Goal: Task Accomplishment & Management: Use online tool/utility

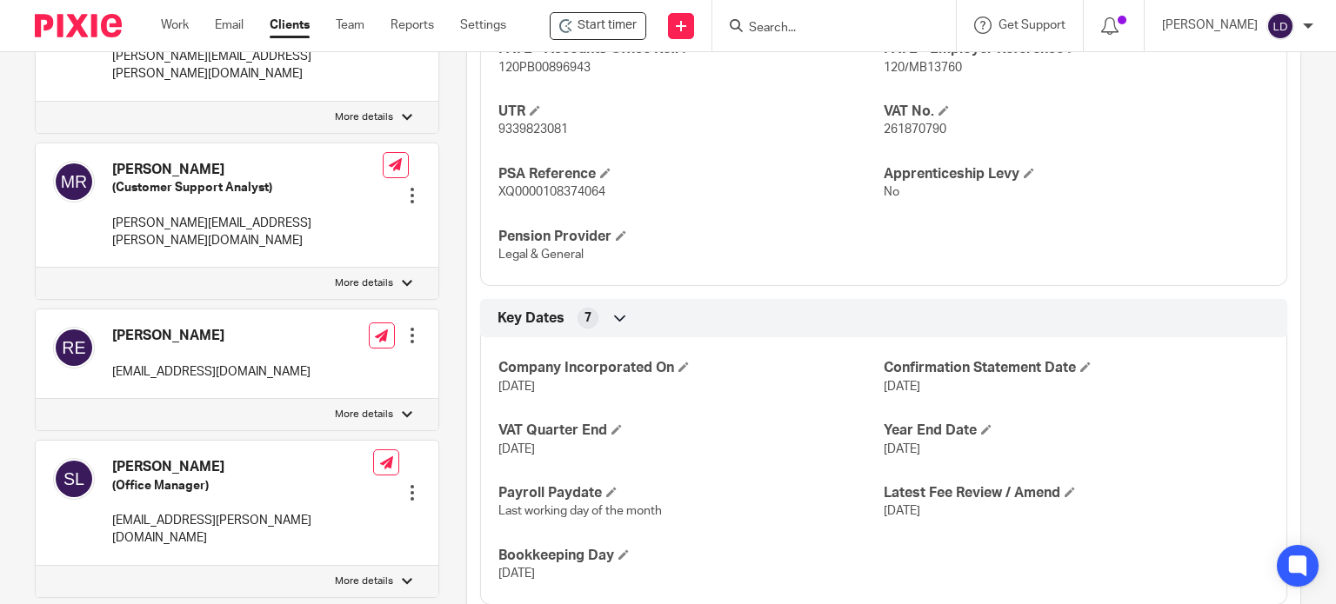
scroll to position [571, 0]
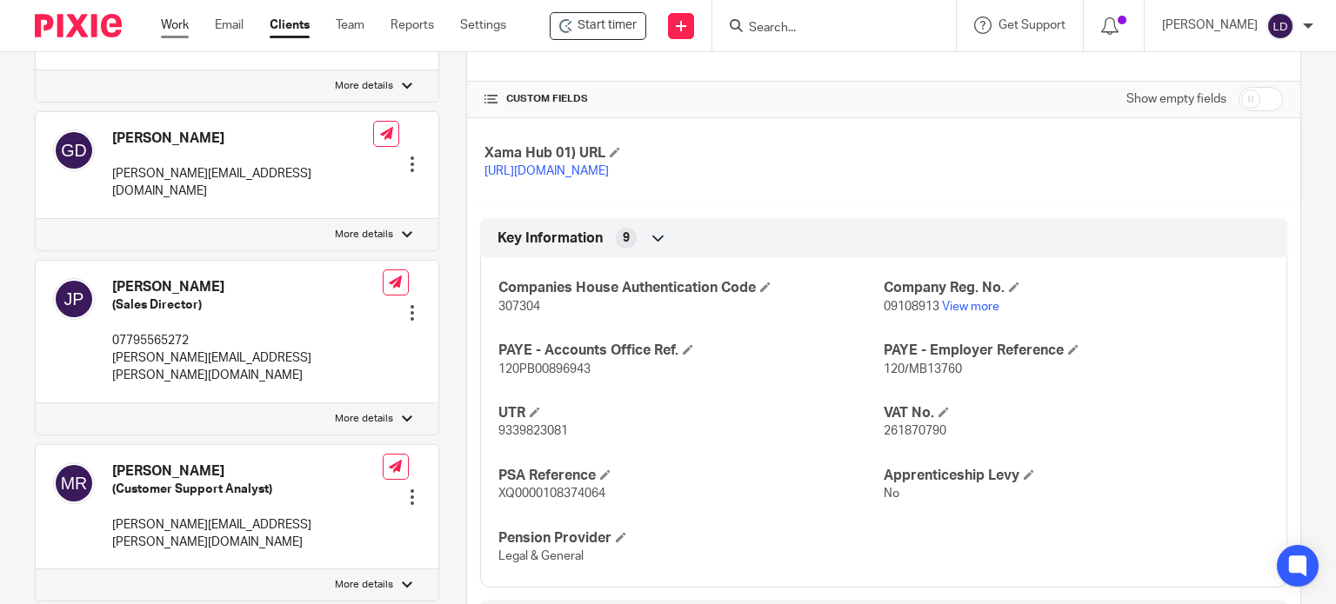
click at [185, 23] on link "Work" at bounding box center [175, 25] width 28 height 17
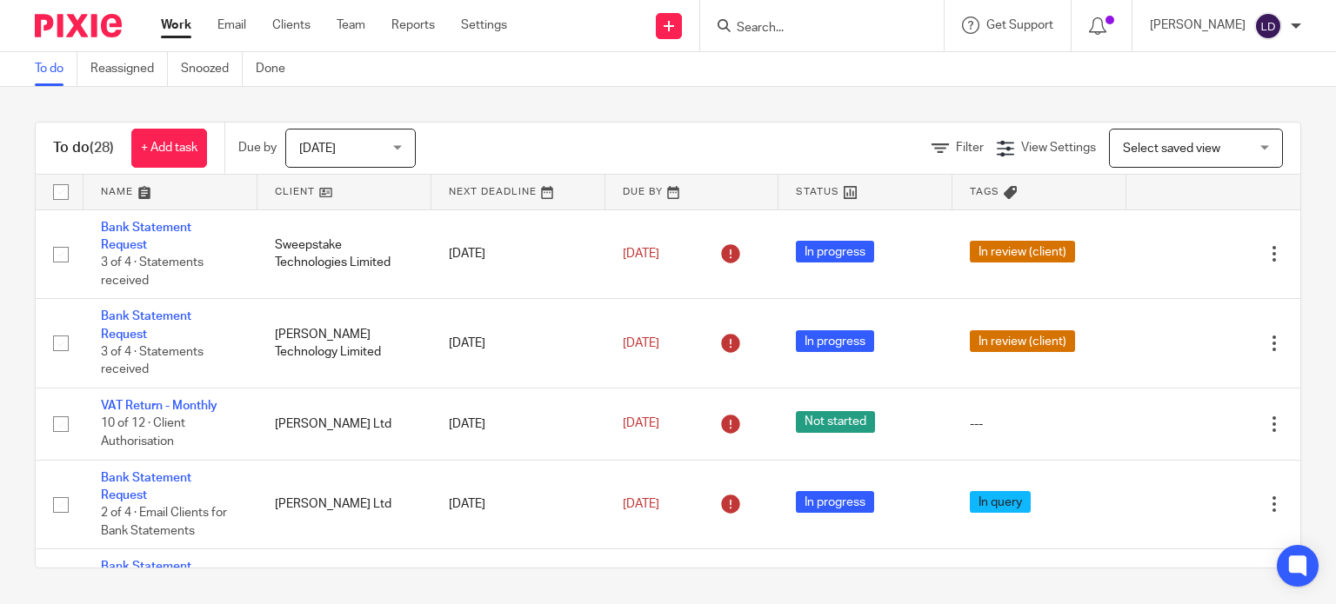
click at [267, 196] on link at bounding box center [344, 192] width 174 height 35
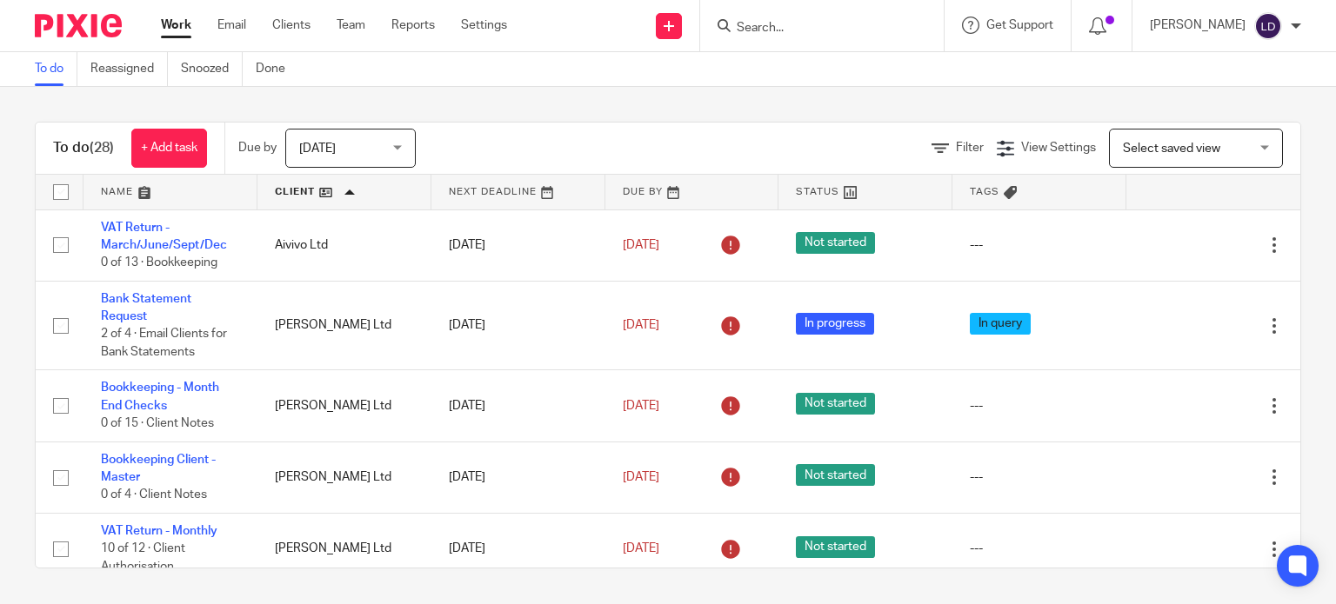
scroll to position [870, 0]
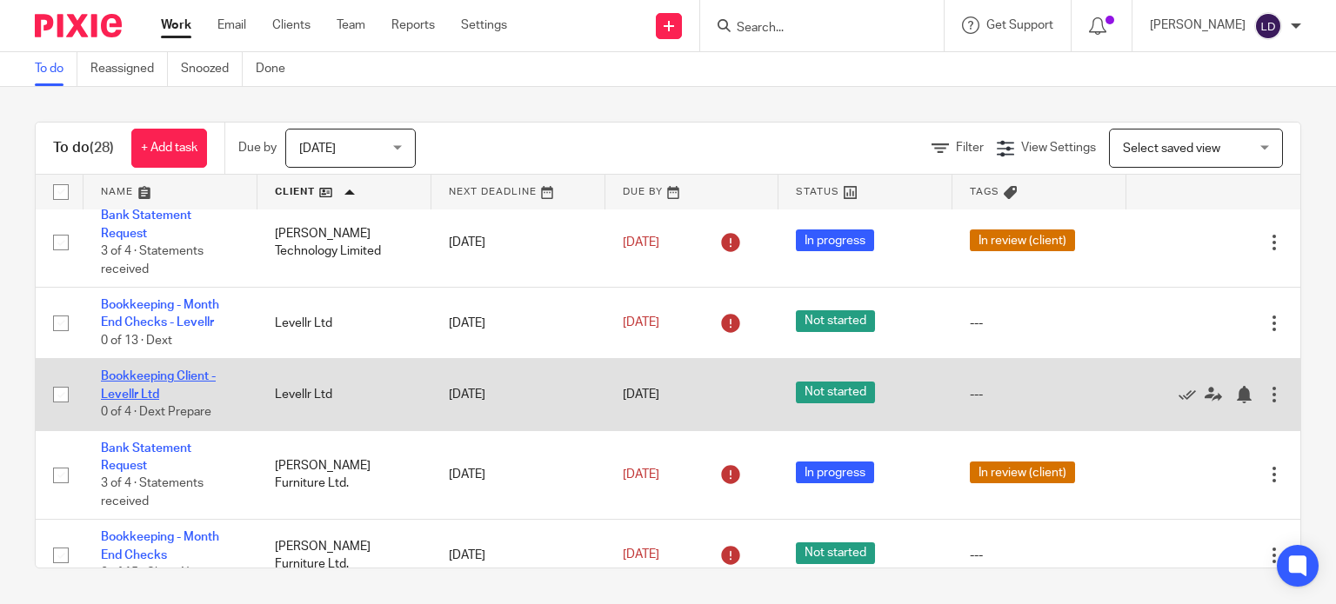
click at [177, 386] on link "Bookkeeping Client - Levellr Ltd" at bounding box center [158, 385] width 115 height 30
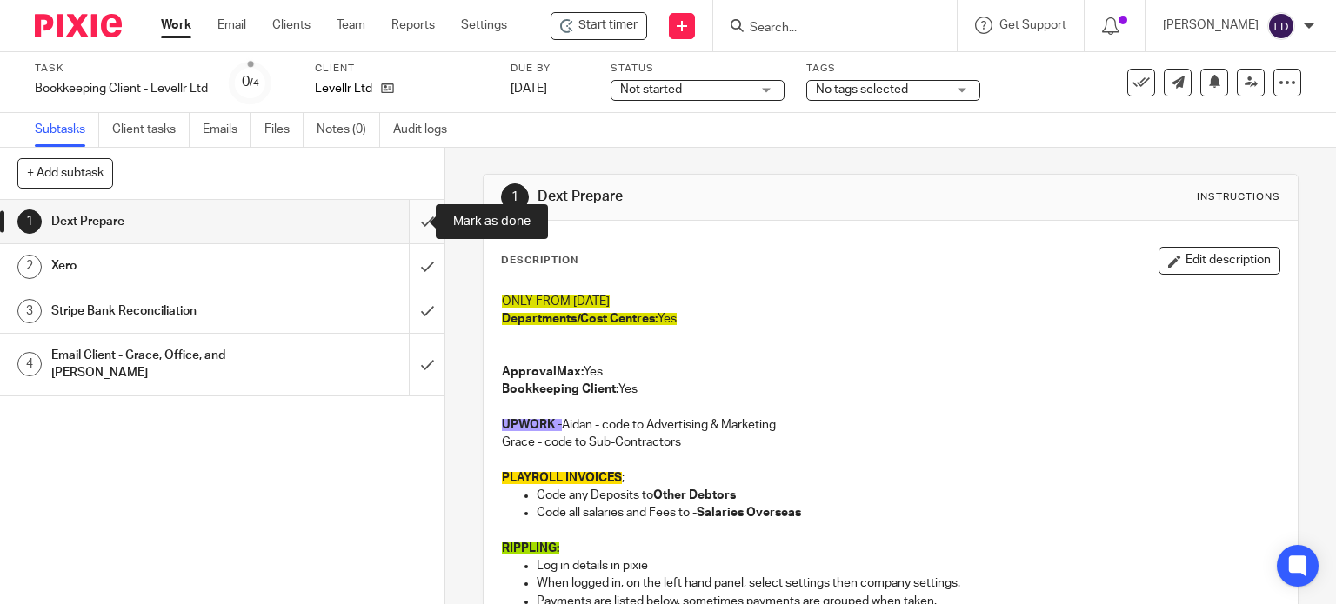
click at [405, 226] on input "submit" at bounding box center [222, 221] width 444 height 43
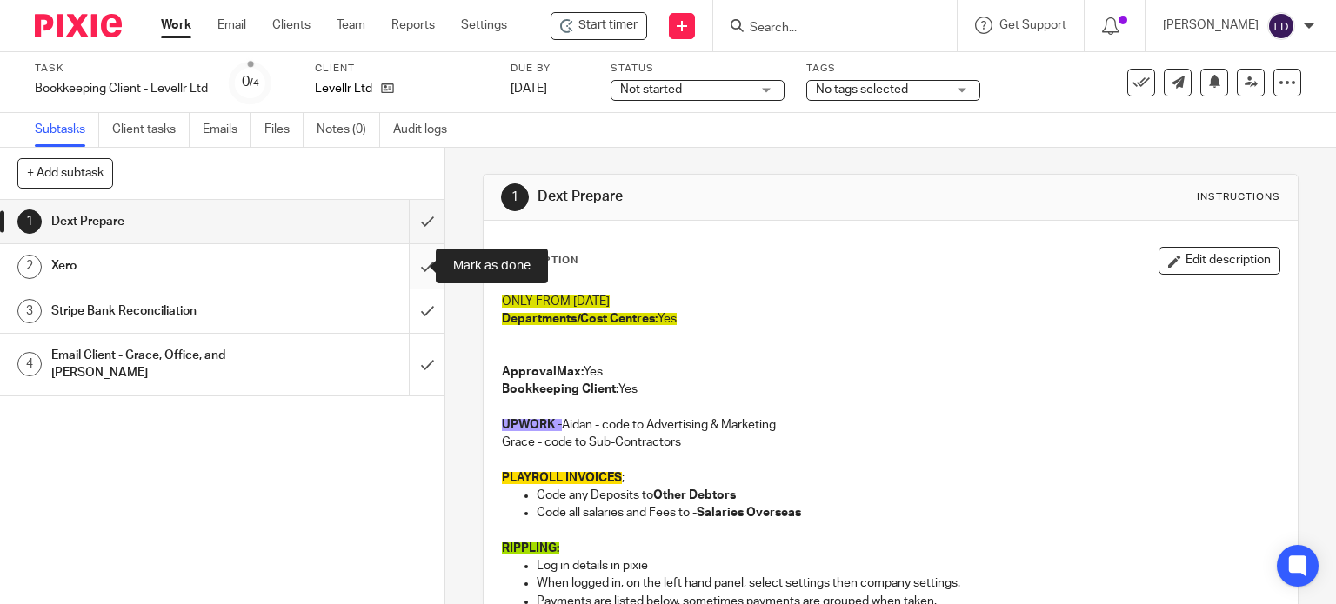
click at [405, 257] on input "submit" at bounding box center [222, 265] width 444 height 43
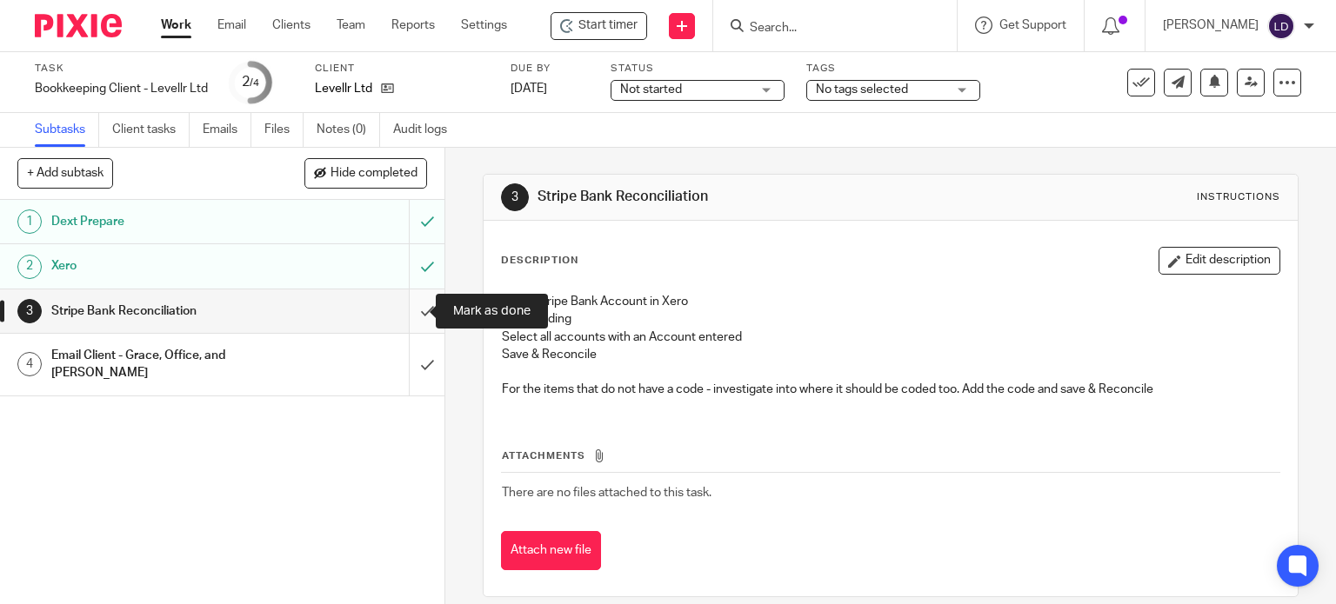
click at [419, 305] on input "submit" at bounding box center [222, 311] width 444 height 43
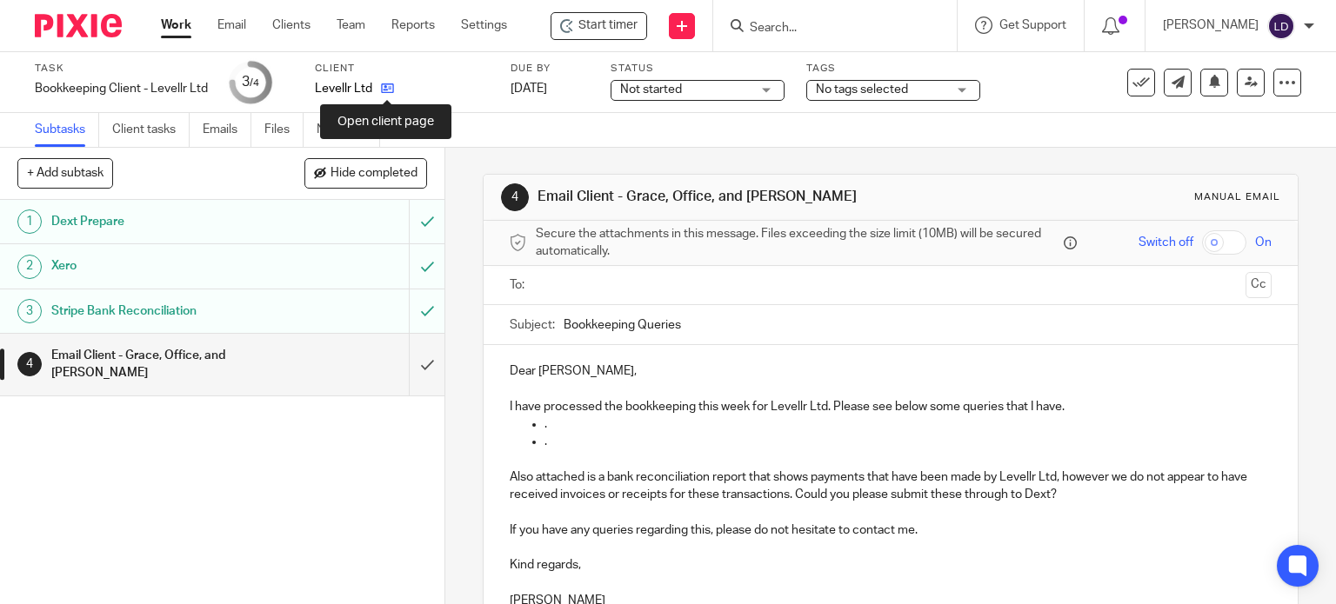
drag, startPoint x: 381, startPoint y: 90, endPoint x: 393, endPoint y: 103, distance: 17.8
click at [381, 90] on icon at bounding box center [387, 88] width 13 height 13
click at [564, 284] on input "text" at bounding box center [890, 286] width 697 height 20
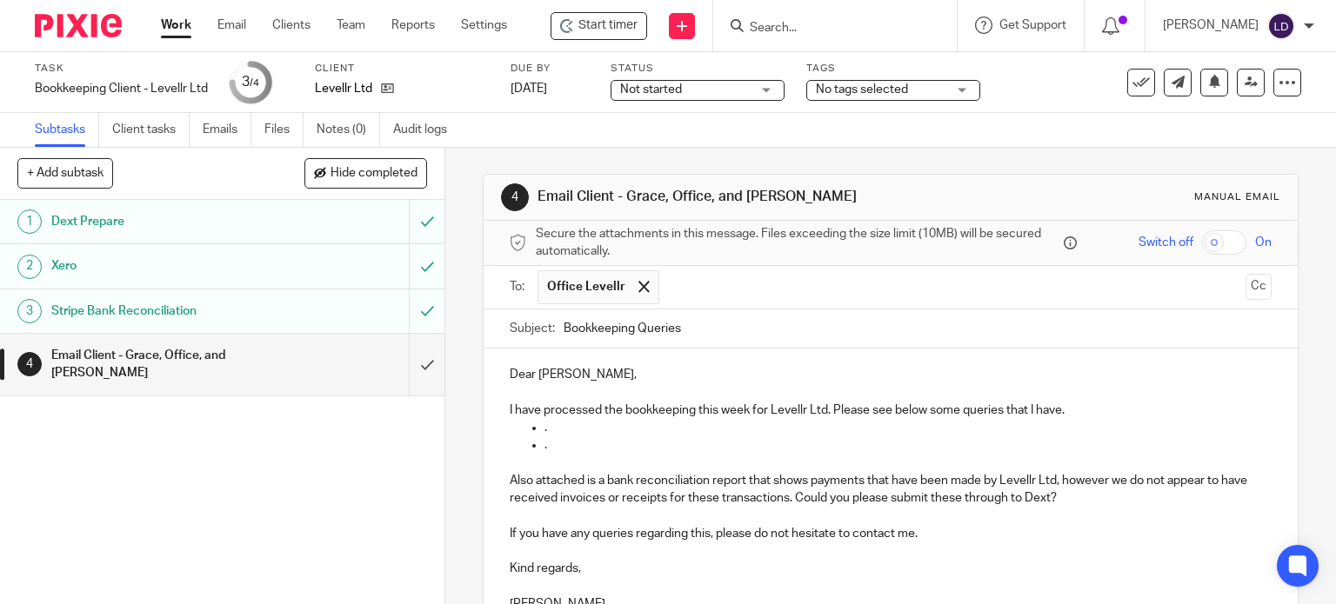
click at [699, 284] on input "text" at bounding box center [953, 287] width 570 height 34
click at [813, 284] on input "text" at bounding box center [1025, 287] width 425 height 34
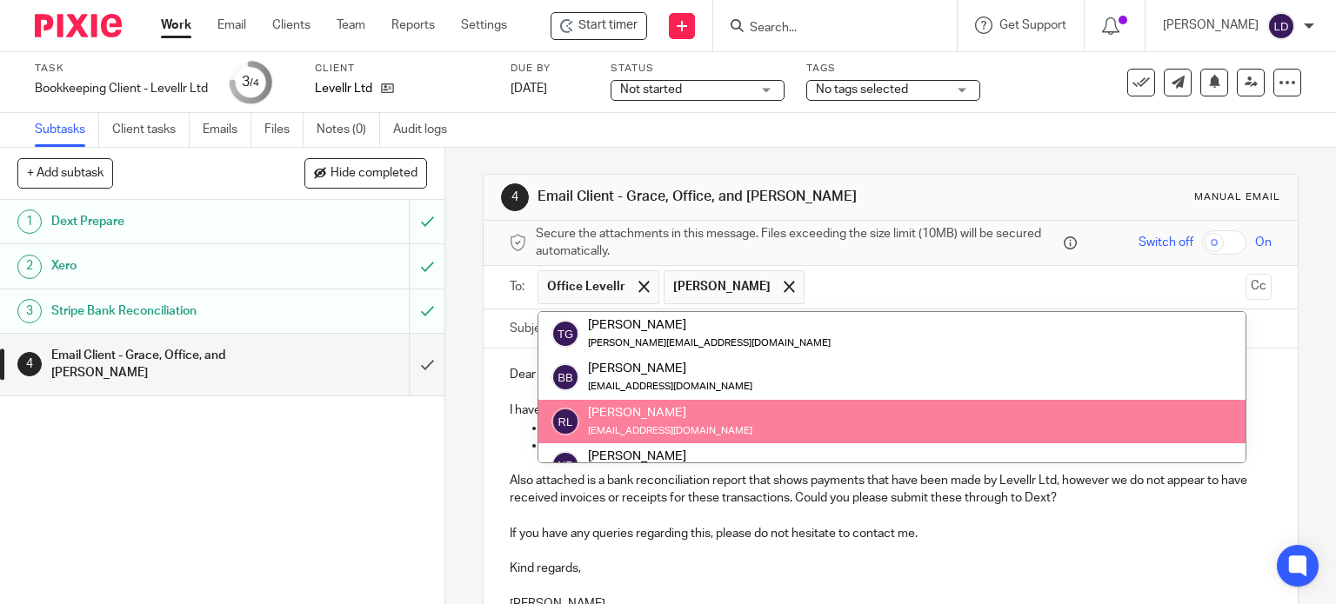
drag, startPoint x: 699, startPoint y: 413, endPoint x: 706, endPoint y: 403, distance: 12.5
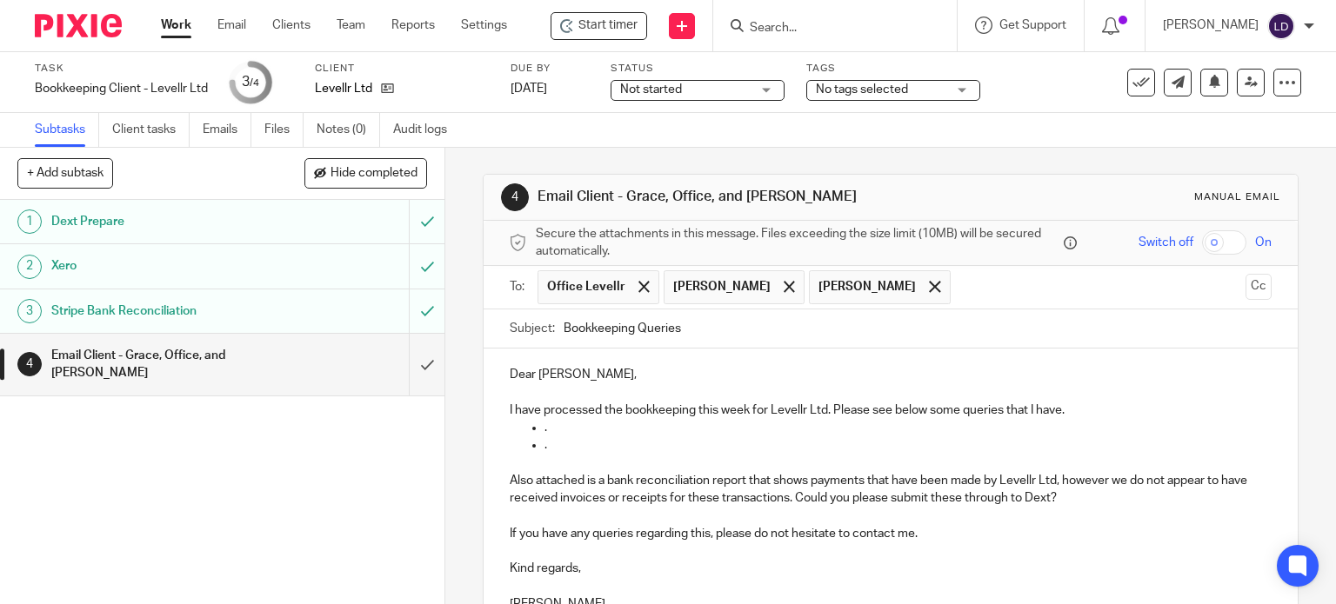
click at [542, 374] on p "Dear Tom," at bounding box center [891, 374] width 763 height 17
click at [554, 375] on p "Dear Tom," at bounding box center [891, 374] width 763 height 17
click at [510, 377] on p "Dear Tom," at bounding box center [891, 374] width 763 height 17
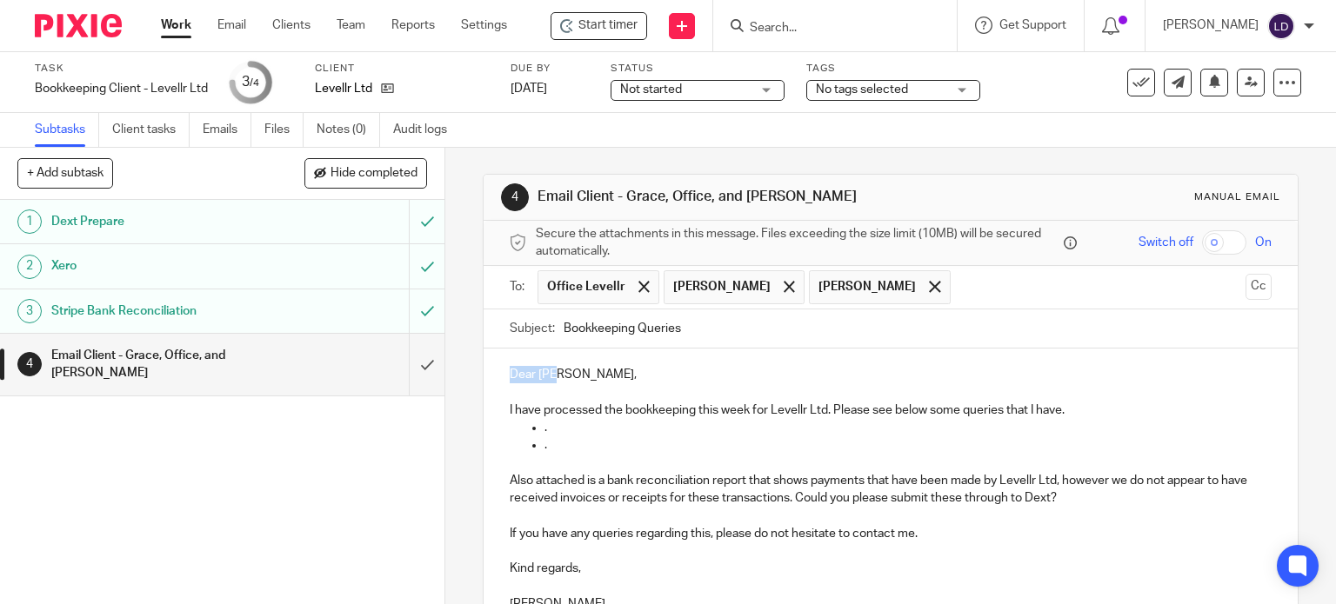
drag, startPoint x: 504, startPoint y: 377, endPoint x: 554, endPoint y: 377, distance: 50.4
click at [554, 377] on p "Dear Tom," at bounding box center [891, 374] width 763 height 17
click at [1068, 410] on p "I have processed the bookkeeping this week for Levellr Ltd. Please see below so…" at bounding box center [891, 410] width 763 height 17
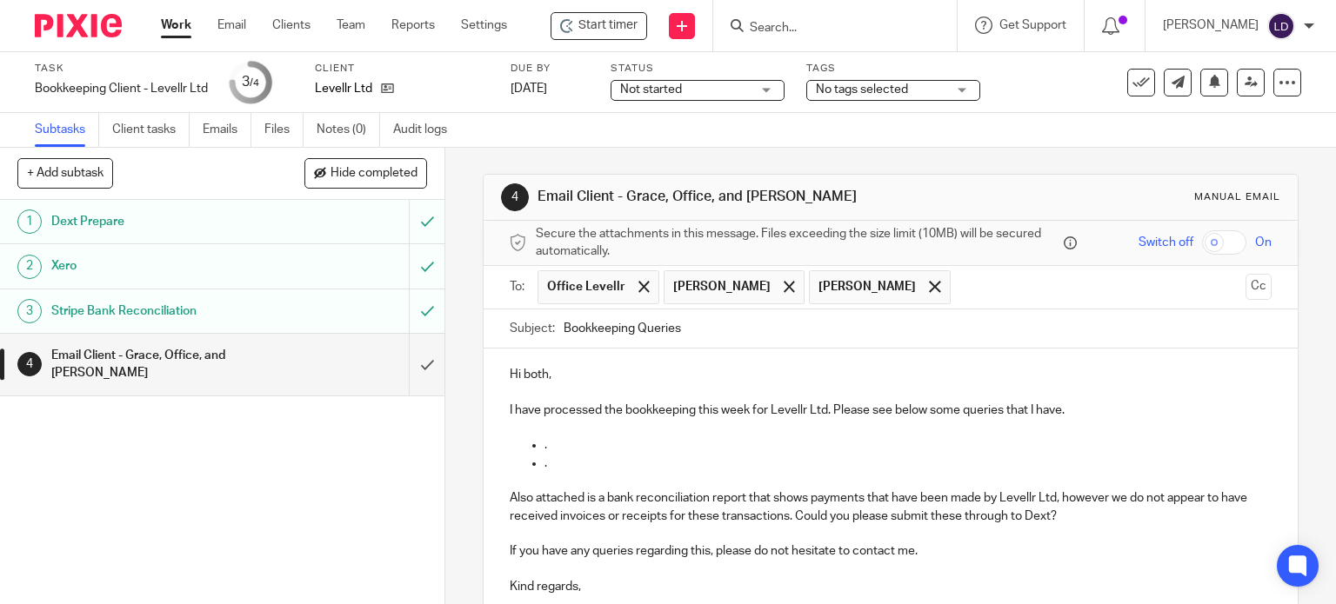
scroll to position [192, 0]
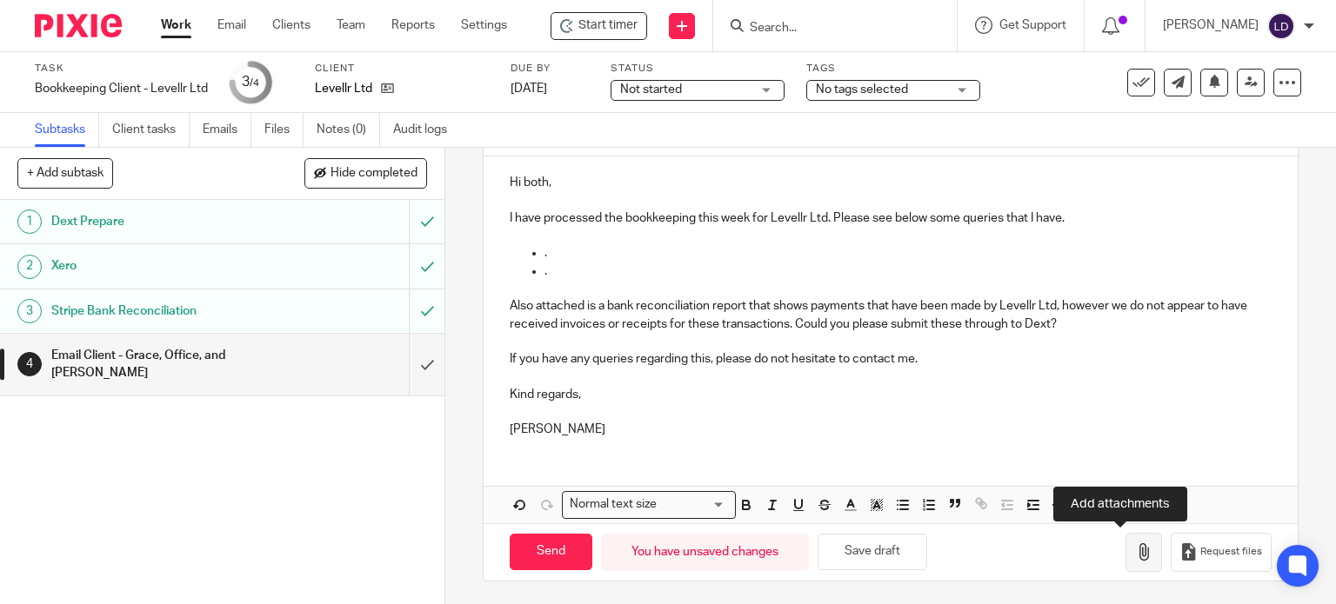
click at [1132, 552] on button "button" at bounding box center [1143, 552] width 37 height 39
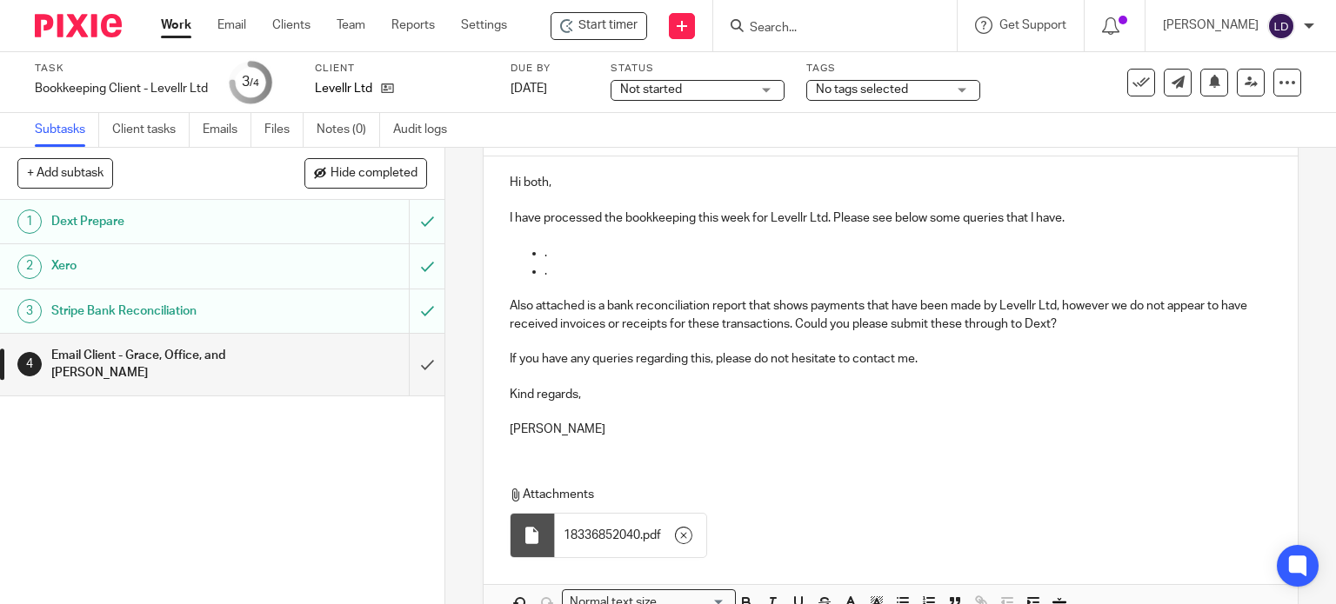
click at [588, 253] on p "." at bounding box center [908, 252] width 728 height 17
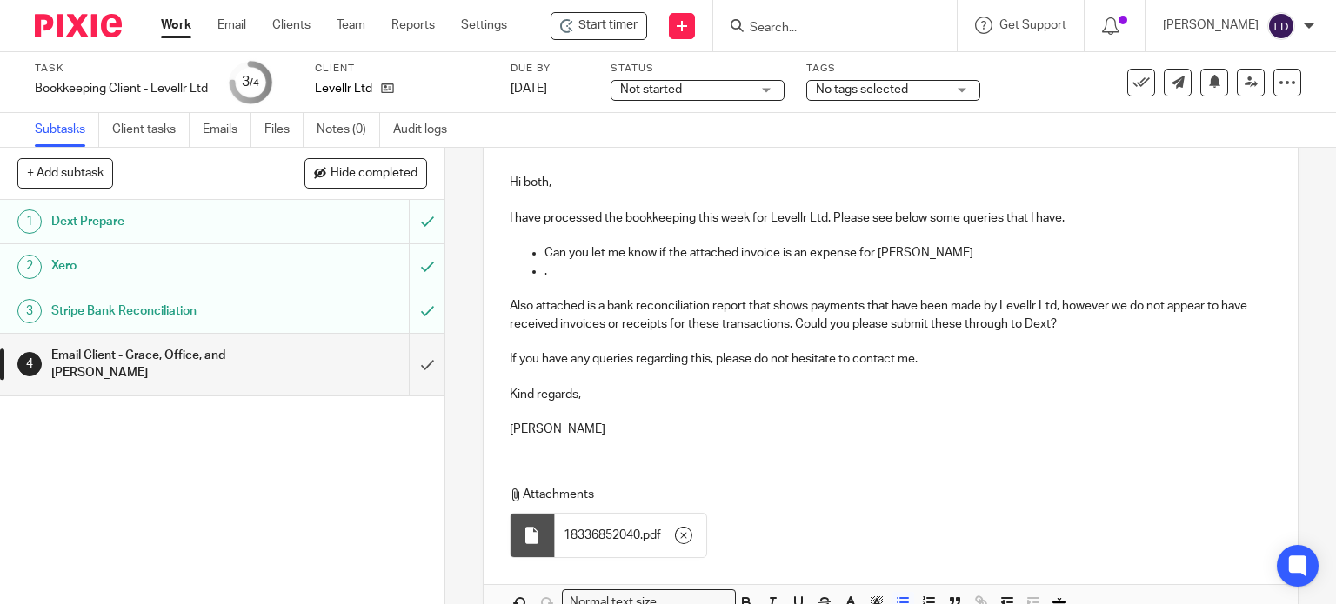
click at [544, 254] on p "Can you let me know if the attached invoice is an expense for Tom" at bounding box center [908, 252] width 728 height 17
click at [559, 269] on p "." at bounding box center [908, 271] width 728 height 17
click at [707, 273] on p "Hunter" at bounding box center [908, 271] width 728 height 17
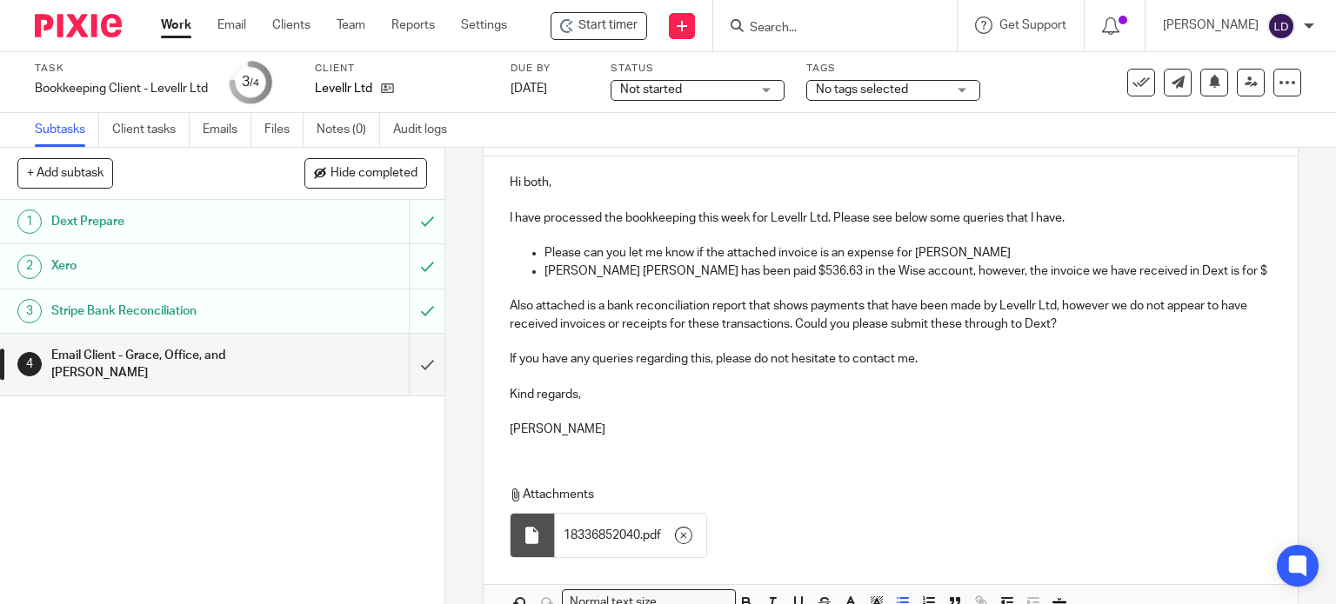
click at [1222, 267] on p "Hunter Beau Patterson has been paid $536.63 in the Wise account, however, the i…" at bounding box center [908, 271] width 728 height 17
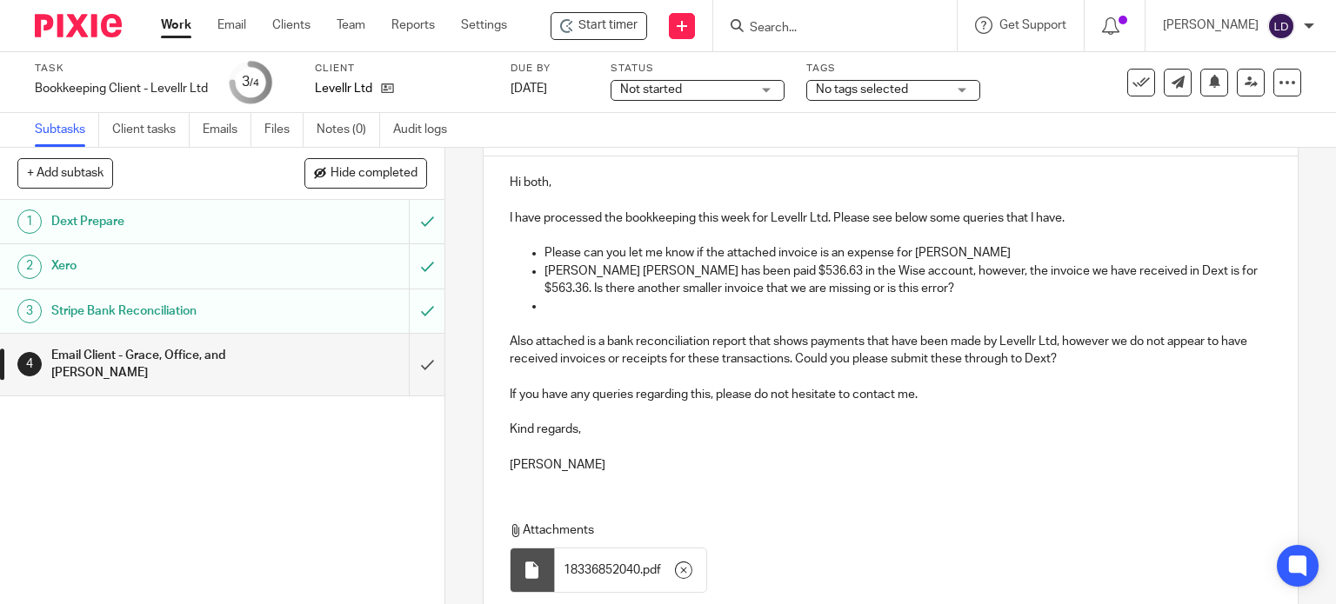
click at [544, 253] on p "Please can you let me know if the attached invoice is an expense for Tom" at bounding box center [908, 252] width 728 height 17
click at [544, 305] on p at bounding box center [908, 305] width 728 height 17
click at [616, 309] on p "Adrianna" at bounding box center [908, 305] width 728 height 17
click at [794, 298] on p "Adrianna" at bounding box center [908, 305] width 728 height 17
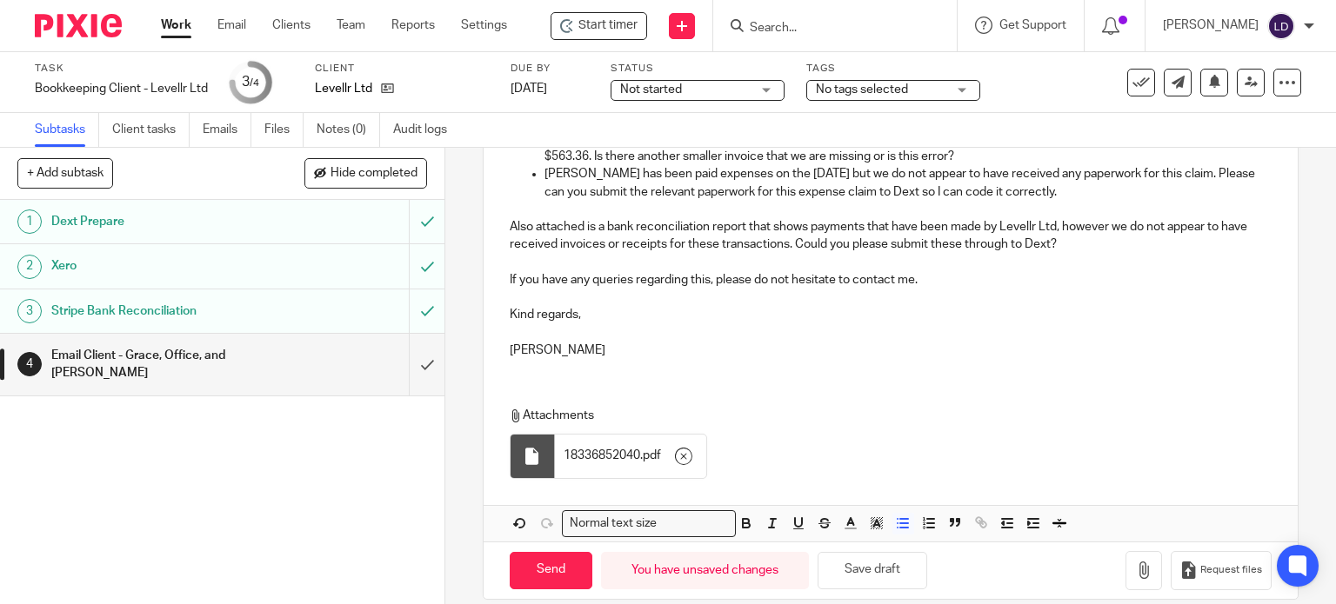
scroll to position [343, 0]
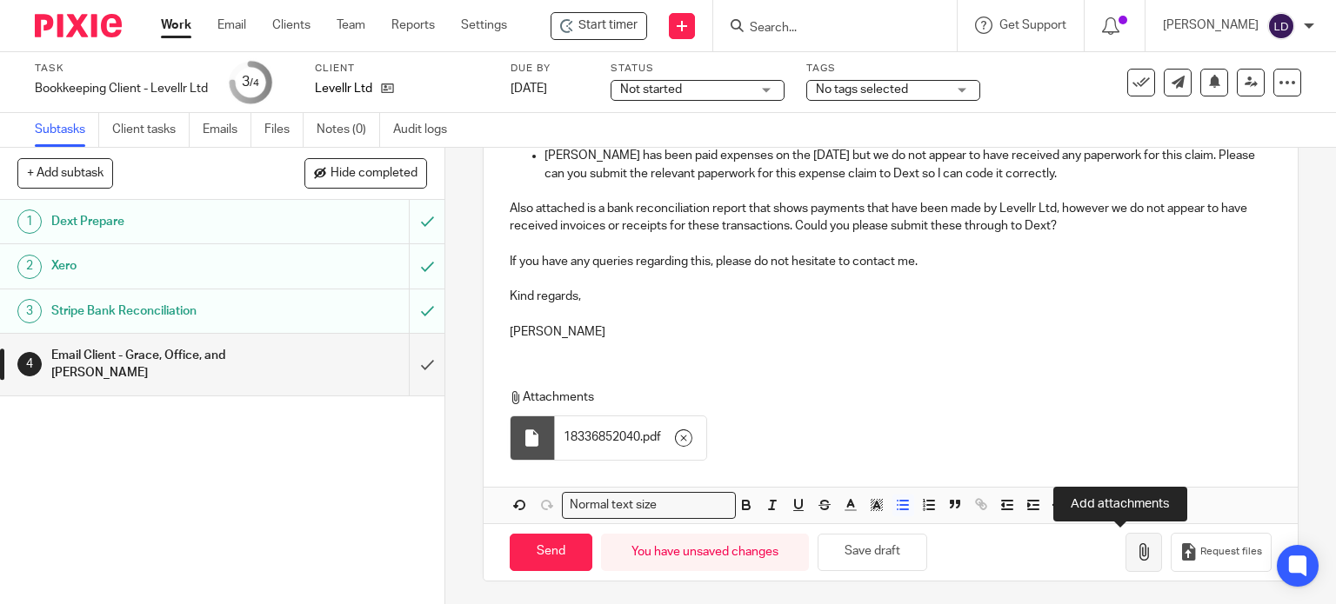
click at [1125, 553] on button "button" at bounding box center [1143, 552] width 37 height 39
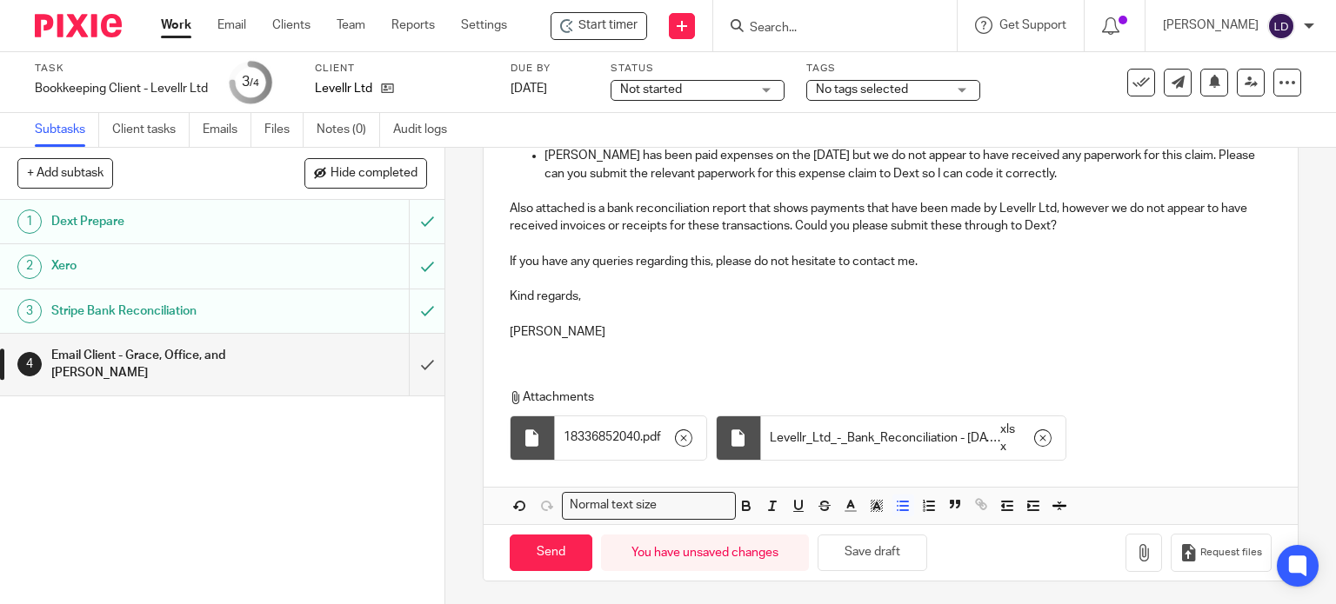
click at [543, 570] on div "Send You have unsaved changes Save draft Request files" at bounding box center [891, 552] width 815 height 57
click at [543, 552] on input "Send" at bounding box center [551, 553] width 83 height 37
type input "Sent"
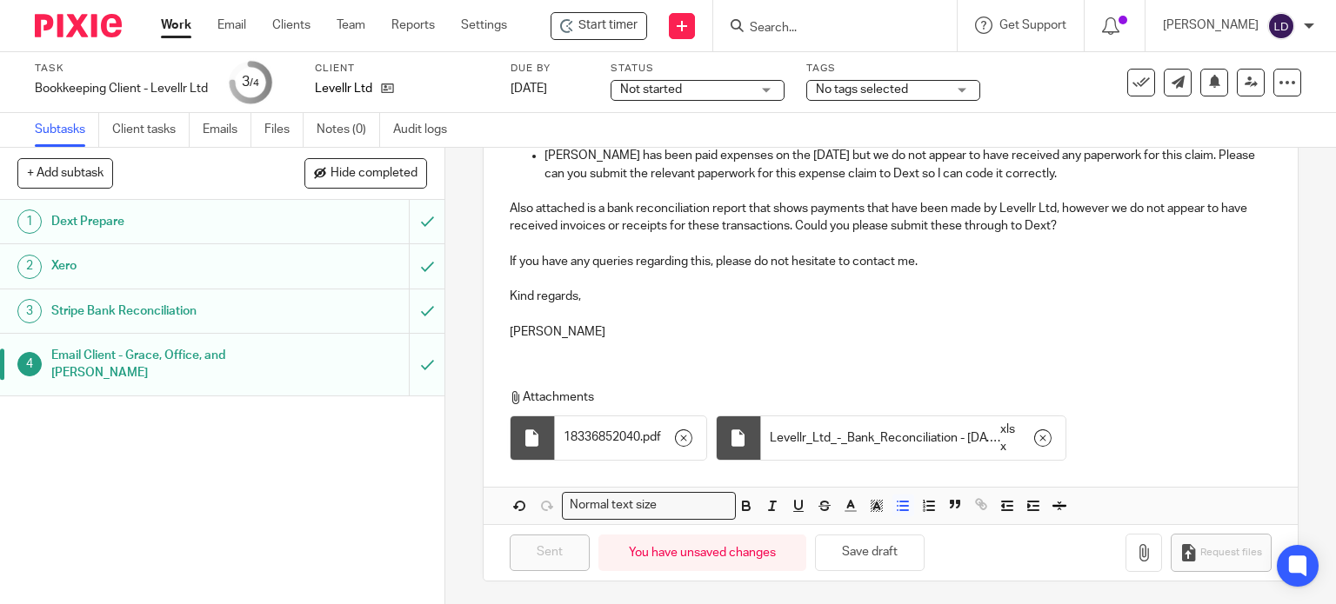
click at [170, 23] on link "Work" at bounding box center [176, 25] width 30 height 17
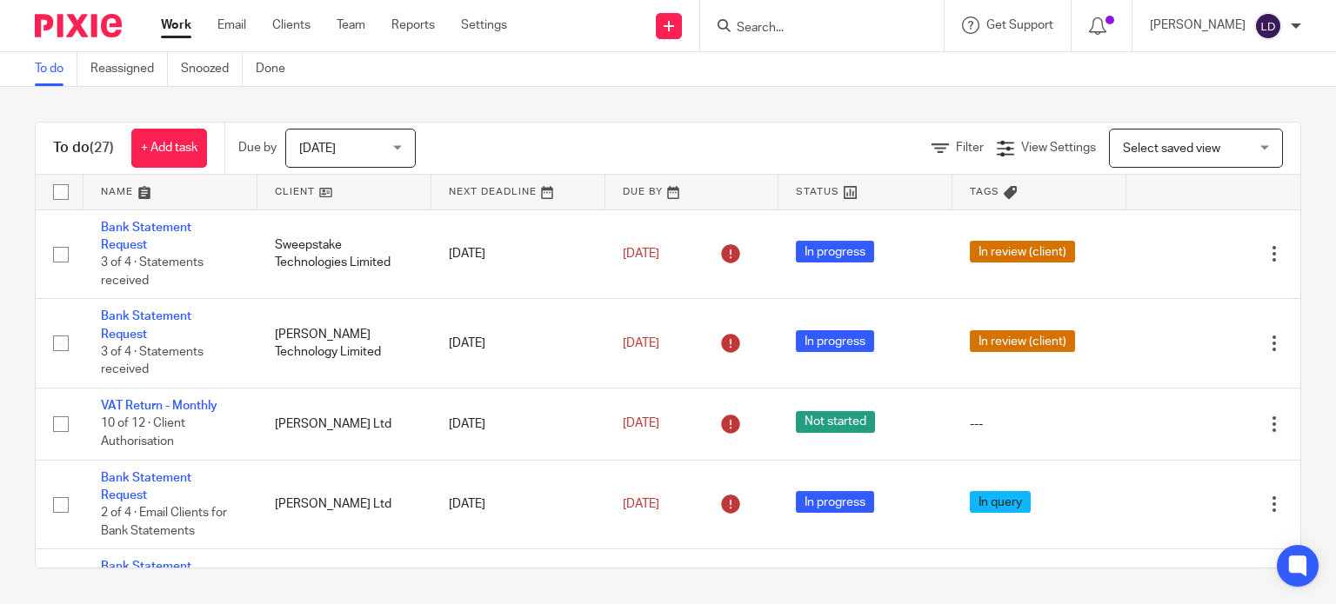
click at [314, 190] on link at bounding box center [344, 192] width 174 height 35
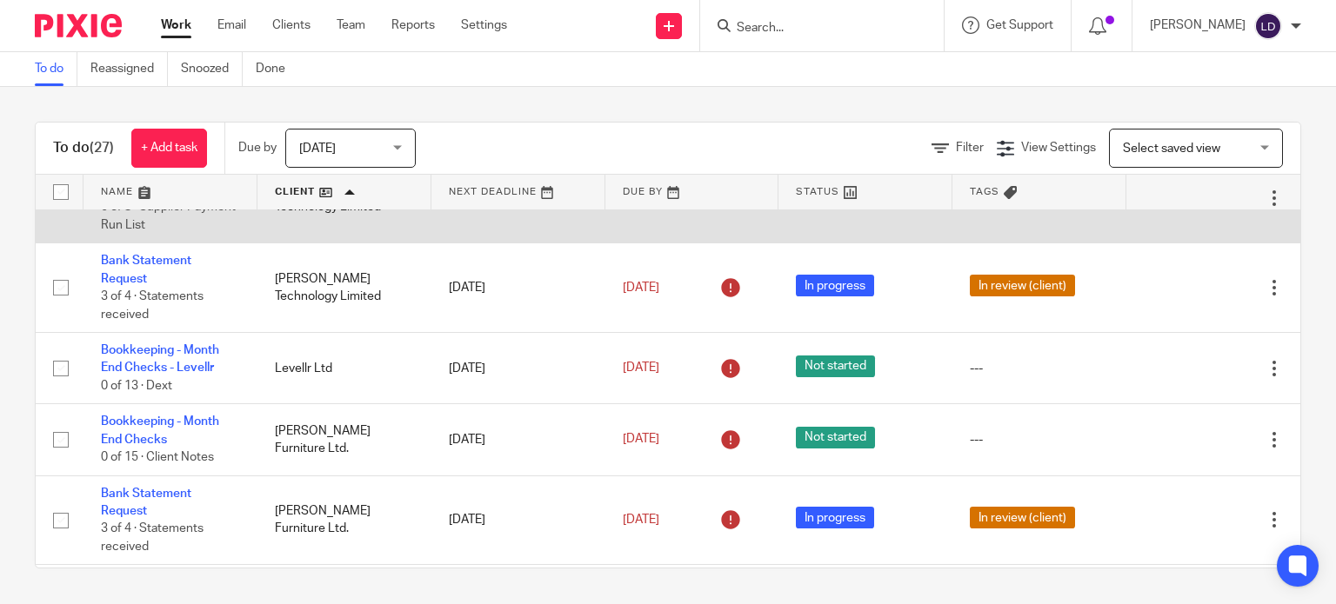
scroll to position [870, 0]
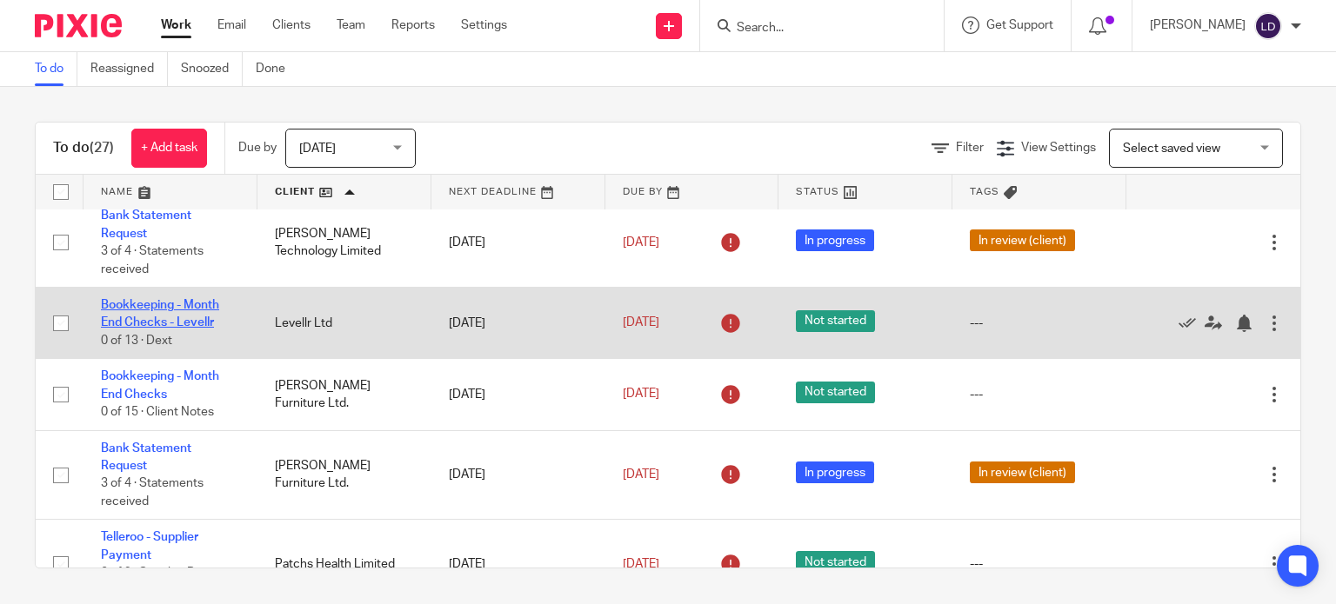
click at [196, 307] on link "Bookkeeping - Month End Checks - Levellr" at bounding box center [160, 314] width 118 height 30
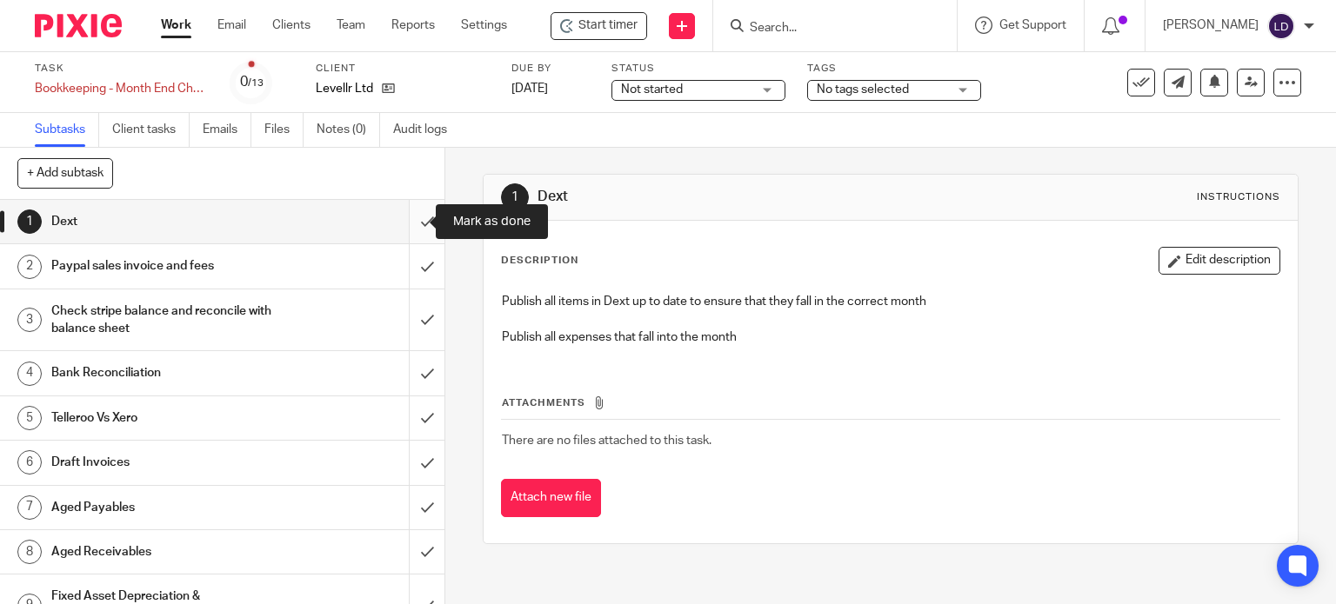
click at [410, 229] on input "submit" at bounding box center [222, 221] width 444 height 43
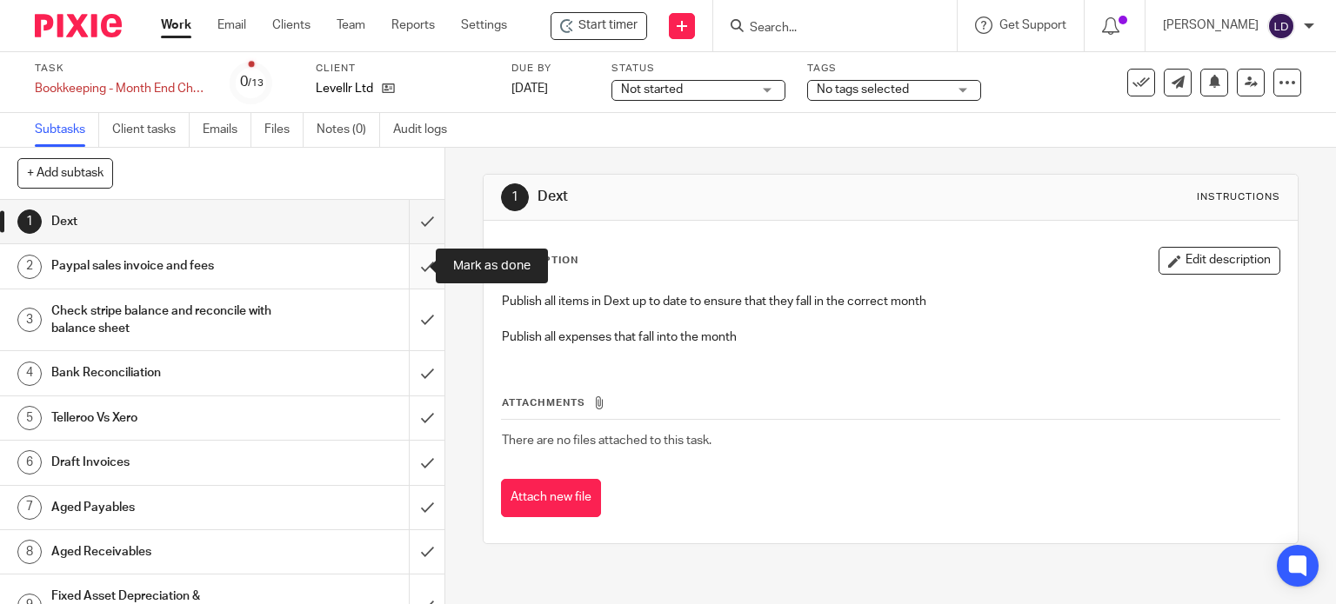
click at [418, 272] on input "submit" at bounding box center [222, 265] width 444 height 43
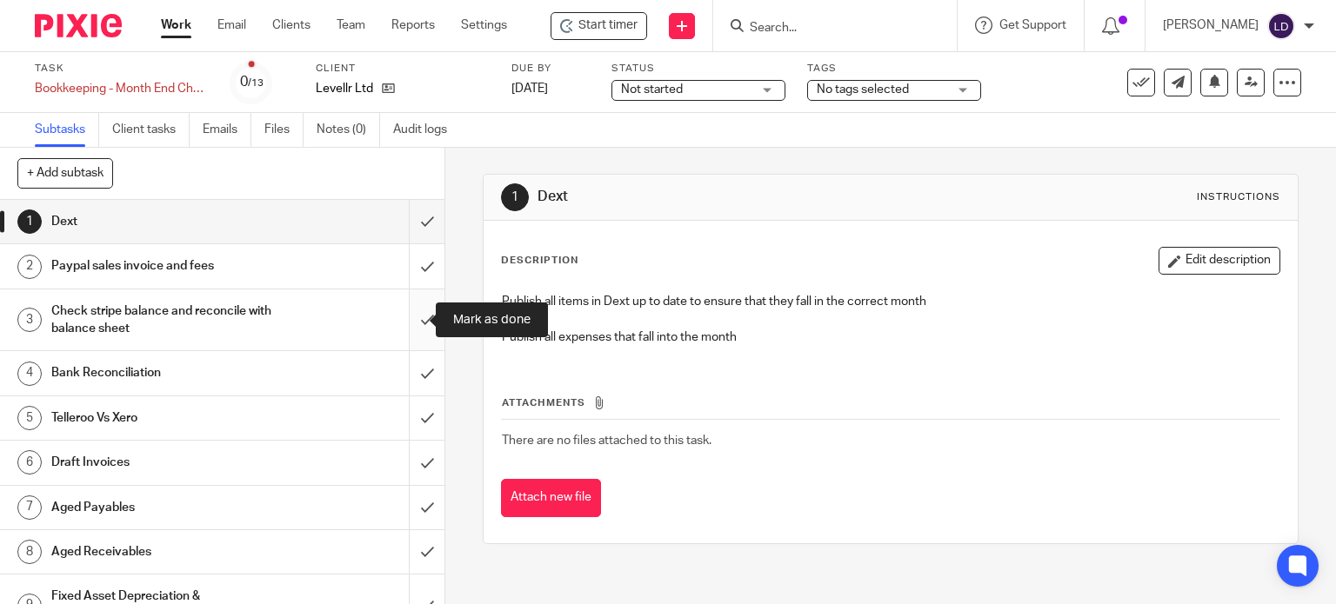
click at [421, 320] on input "submit" at bounding box center [222, 321] width 444 height 62
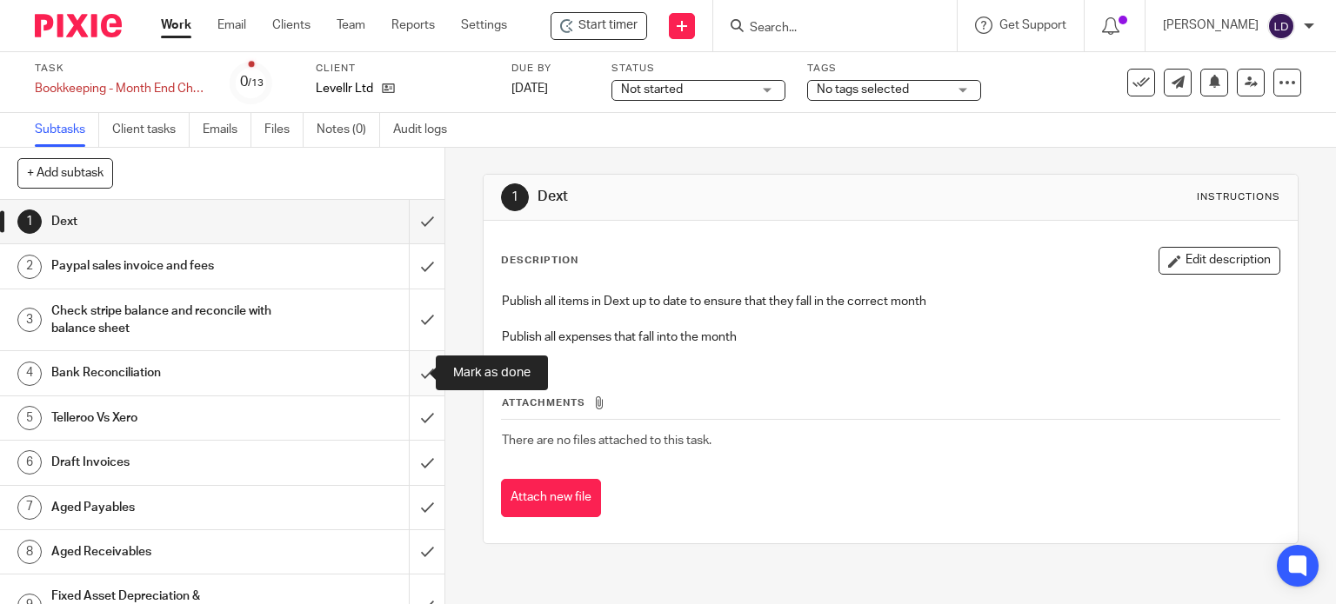
drag, startPoint x: 415, startPoint y: 365, endPoint x: 417, endPoint y: 394, distance: 28.8
click at [414, 366] on input "submit" at bounding box center [222, 372] width 444 height 43
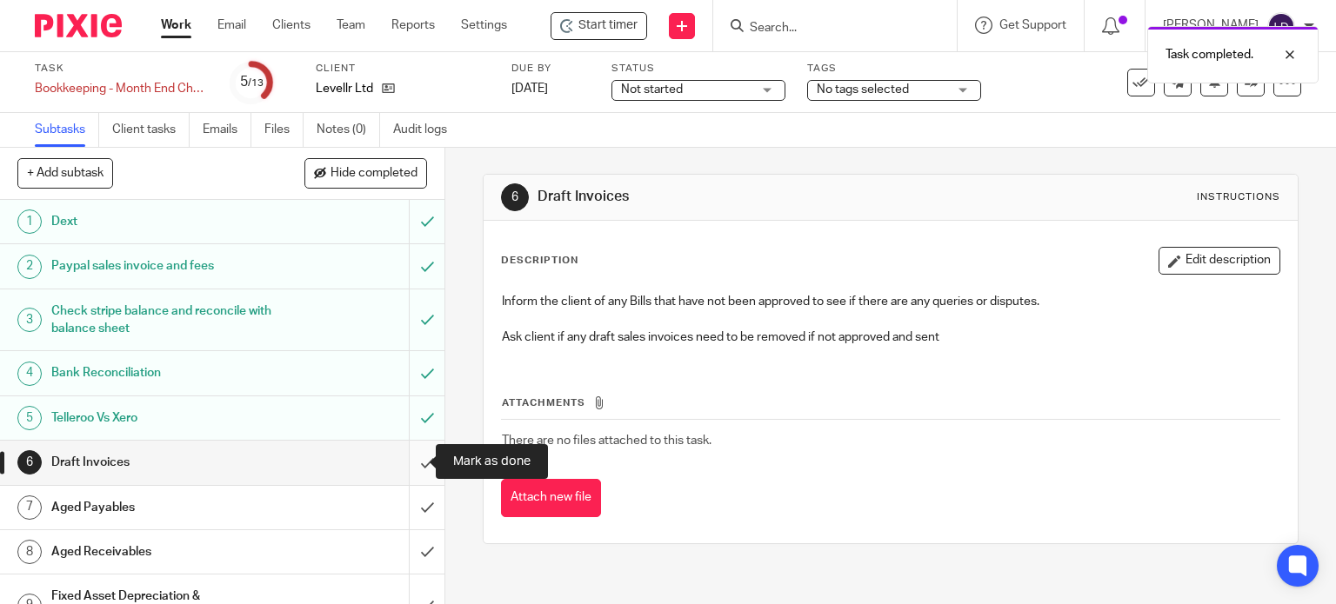
click at [411, 466] on input "submit" at bounding box center [222, 462] width 444 height 43
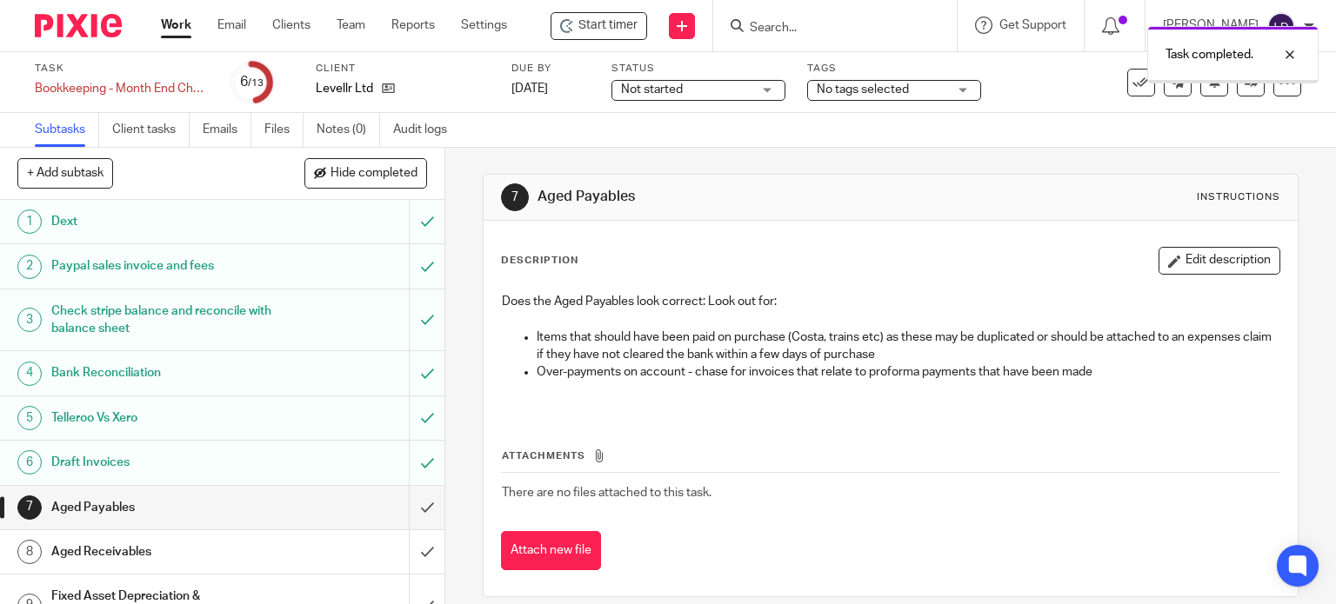
scroll to position [209, 0]
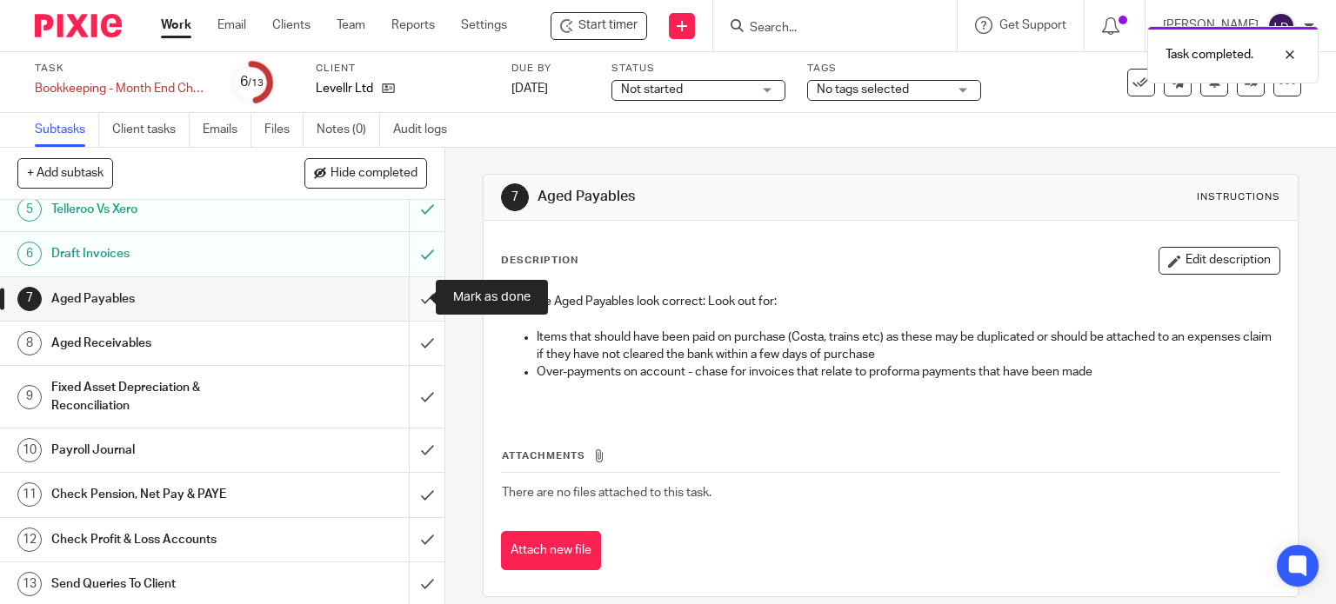
click at [407, 305] on input "submit" at bounding box center [222, 298] width 444 height 43
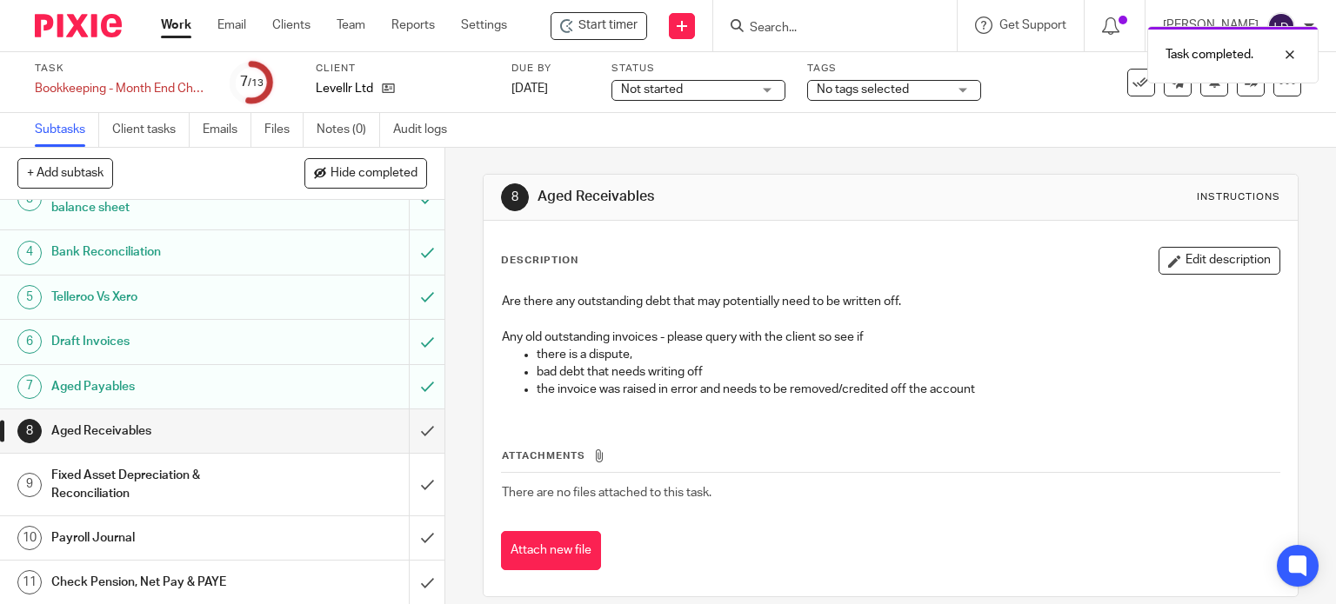
scroll to position [209, 0]
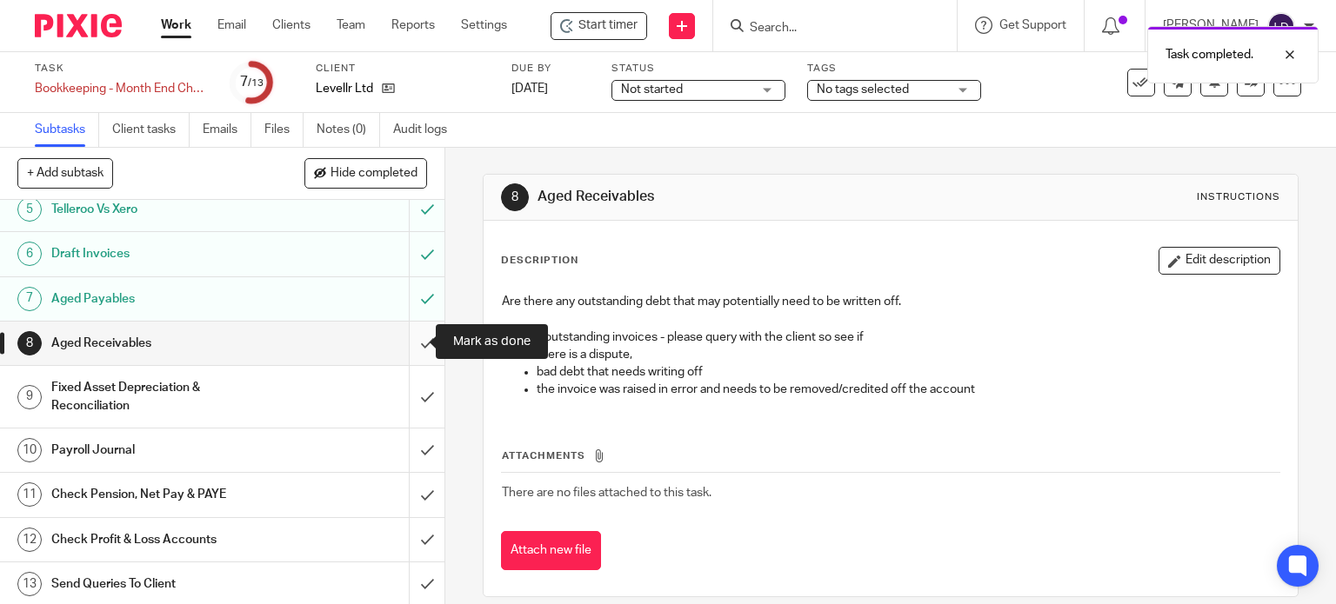
click at [418, 351] on input "submit" at bounding box center [222, 343] width 444 height 43
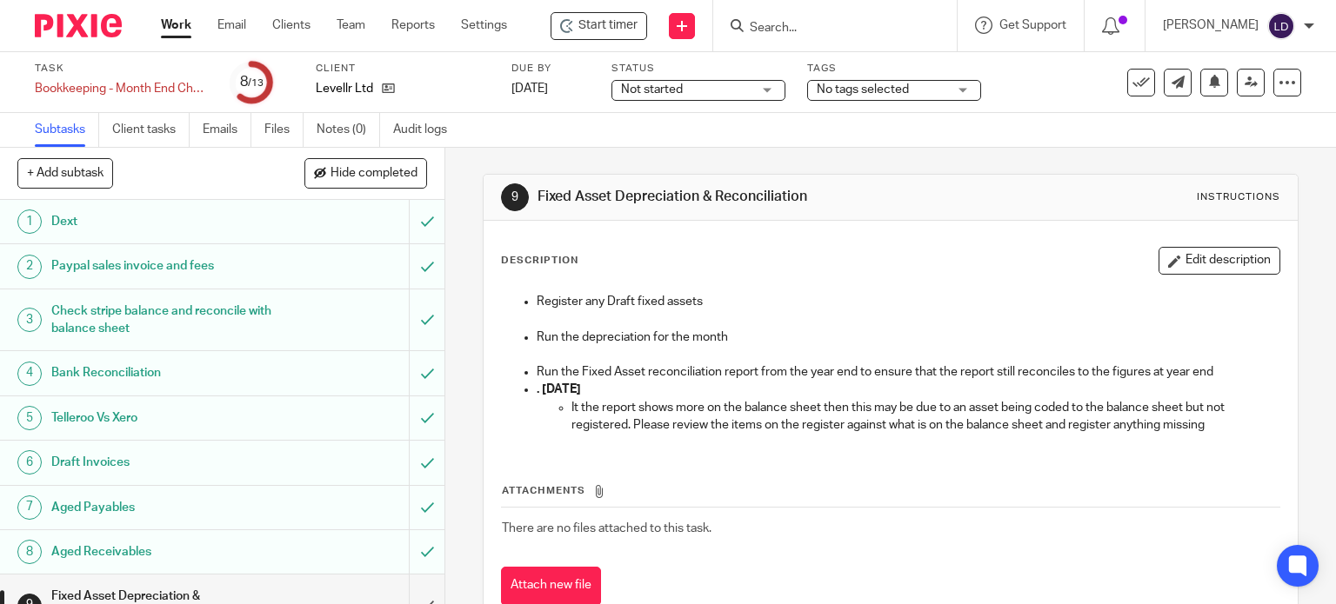
click at [1267, 30] on img at bounding box center [1281, 26] width 28 height 28
click at [1245, 116] on span "Logout" at bounding box center [1229, 121] width 39 height 12
